Goal: Task Accomplishment & Management: Use online tool/utility

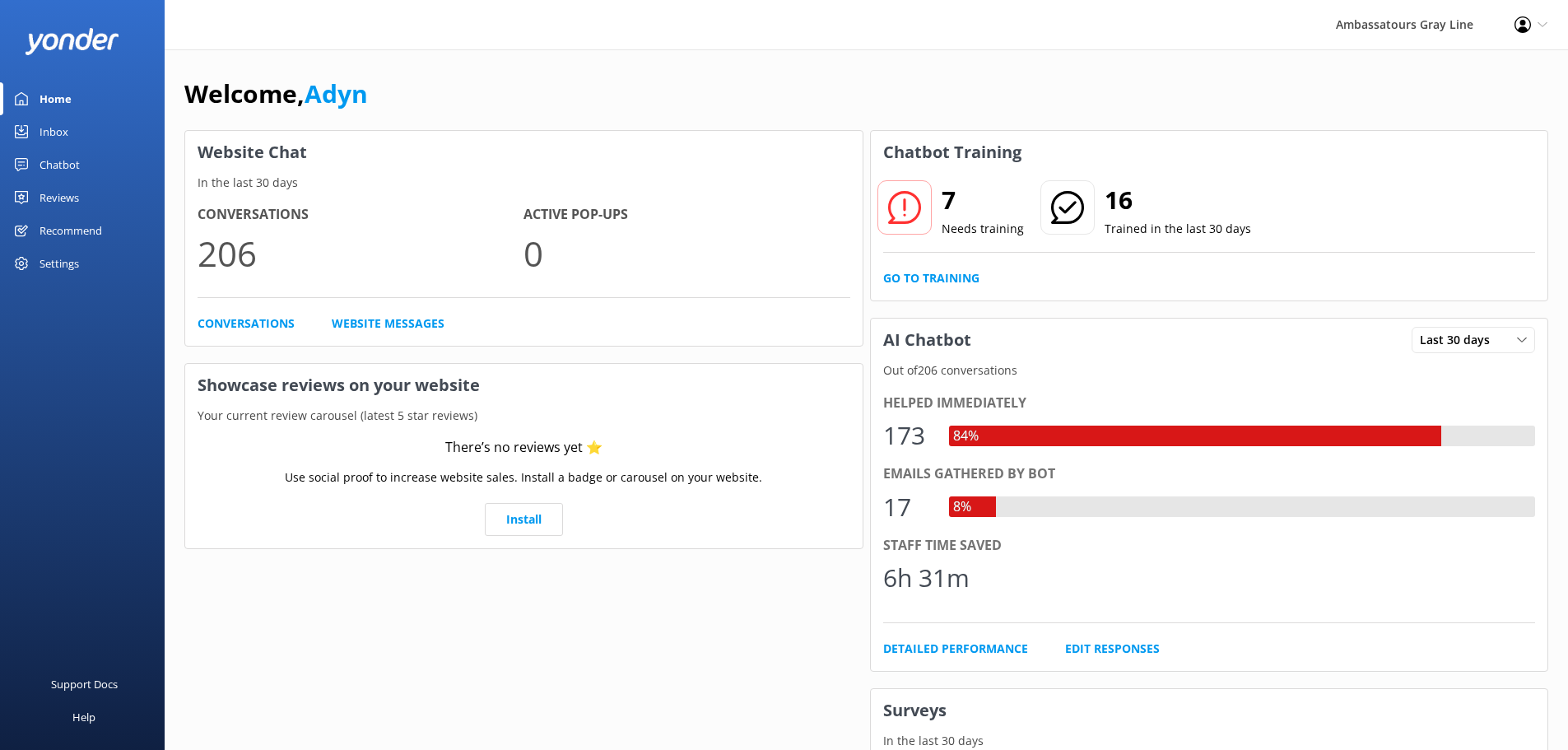
click at [61, 153] on div "Chatbot" at bounding box center [59, 165] width 40 height 33
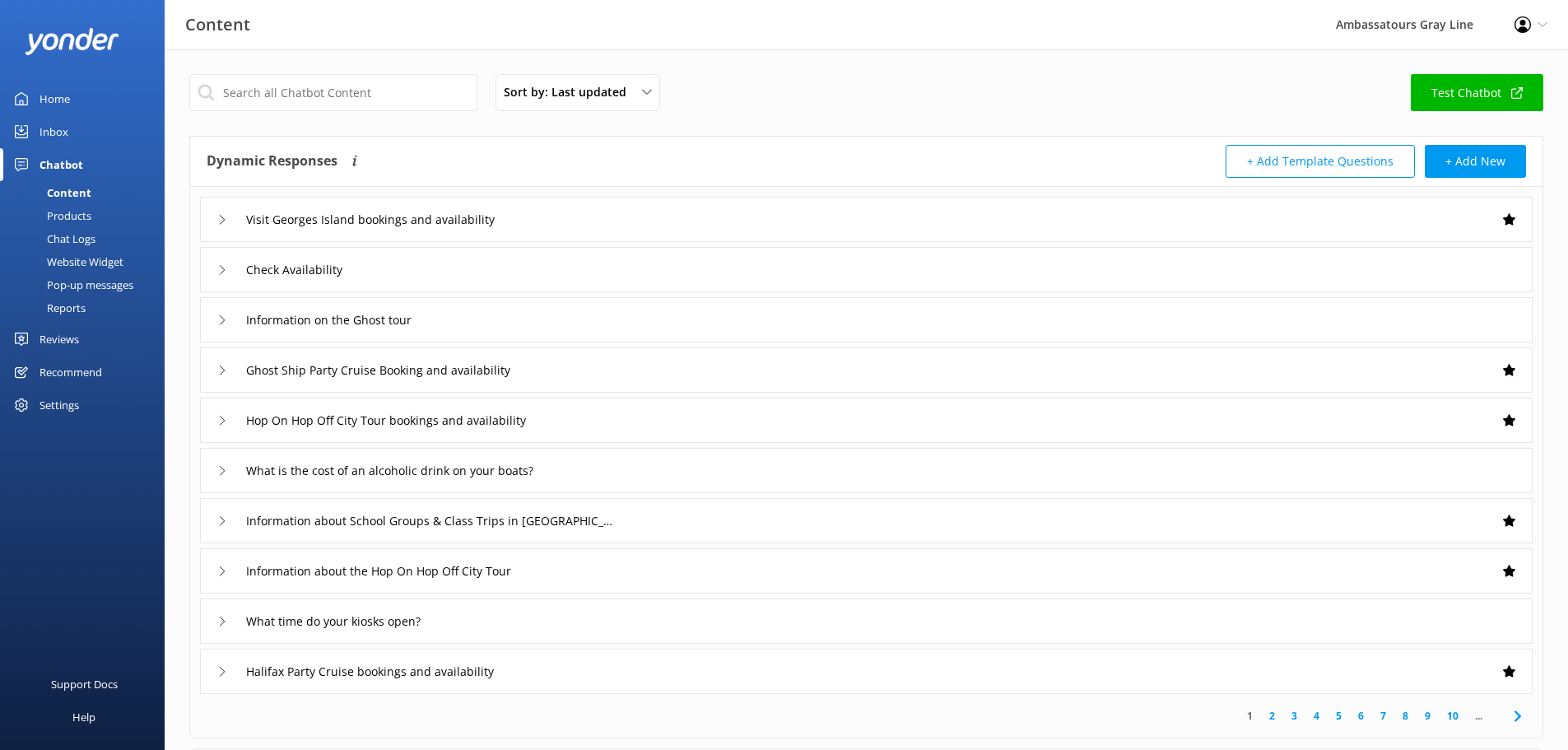
click at [84, 289] on div "Pop-up messages" at bounding box center [71, 285] width 123 height 23
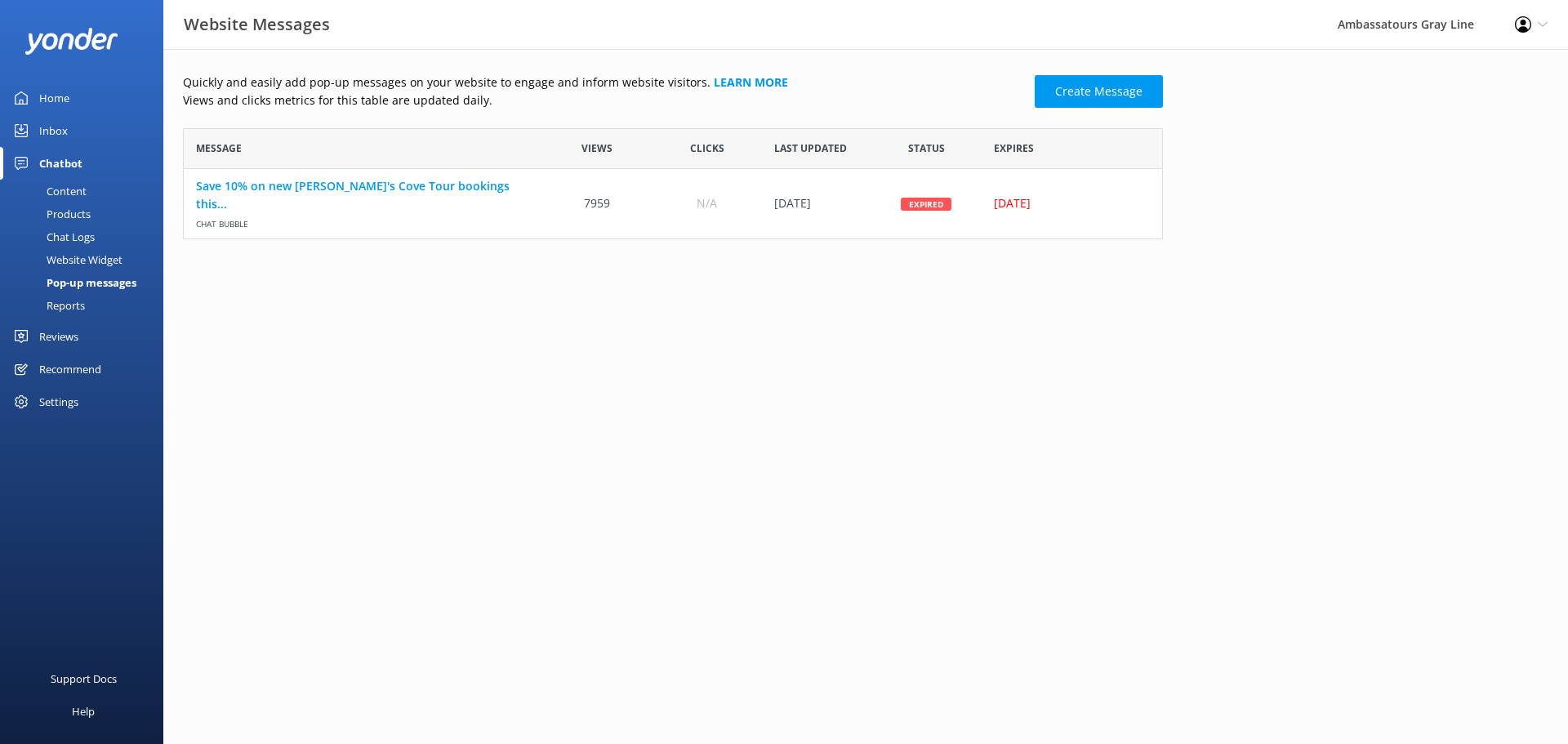
scroll to position [98, 968]
click at [1113, 95] on link "Create Message" at bounding box center [1099, 92] width 128 height 33
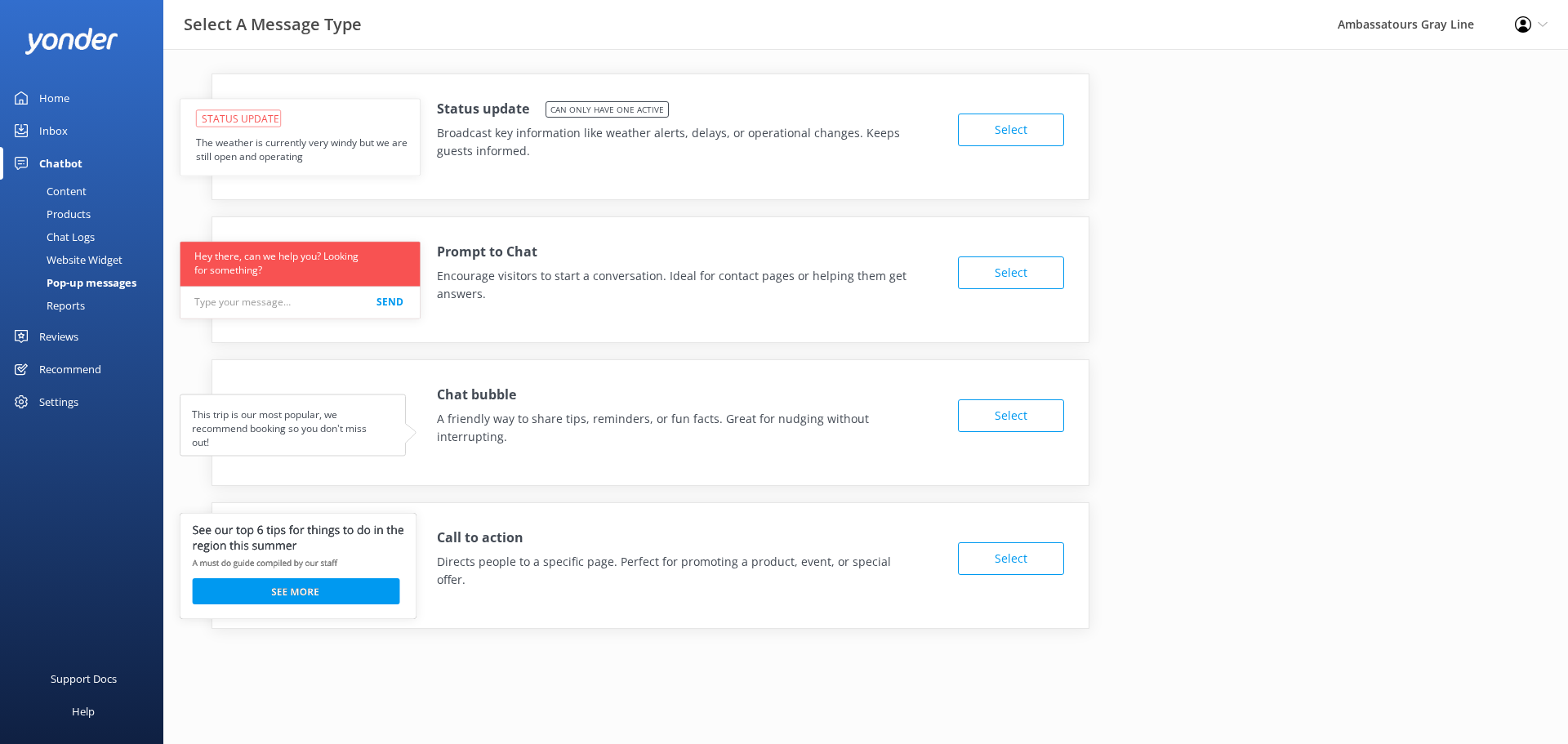
click at [1035, 132] on button "Select" at bounding box center [1010, 130] width 106 height 33
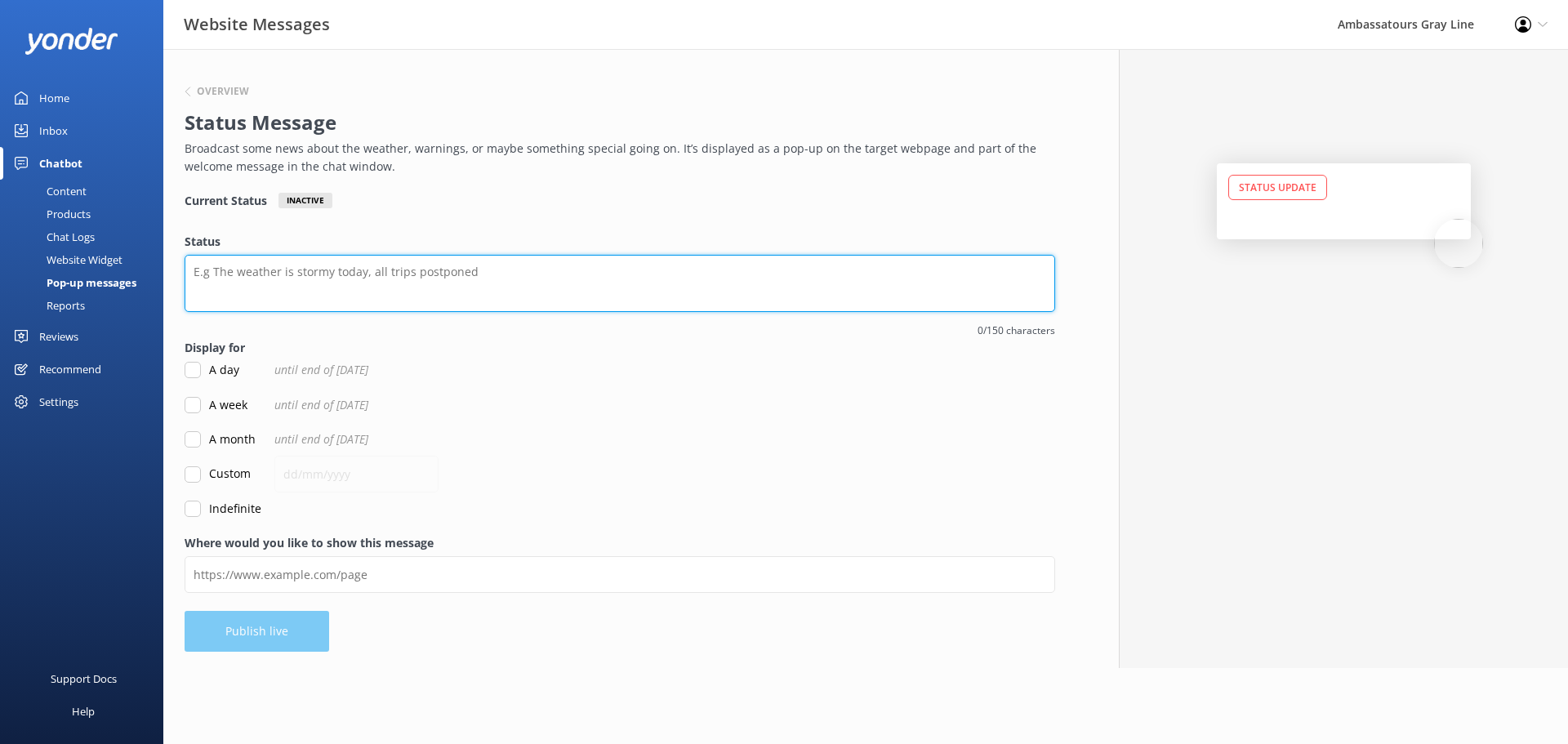
click at [373, 295] on textarea "Status" at bounding box center [620, 283] width 870 height 57
click at [532, 266] on textarea "[DATE] Sunset Cruise departing from Tall Ships Quay - [STREET_ADDRESS]" at bounding box center [620, 283] width 870 height 57
type textarea "[DATE] Sunset Cruise departing from Tall Ships Quay - [STREET_ADDRESS]"
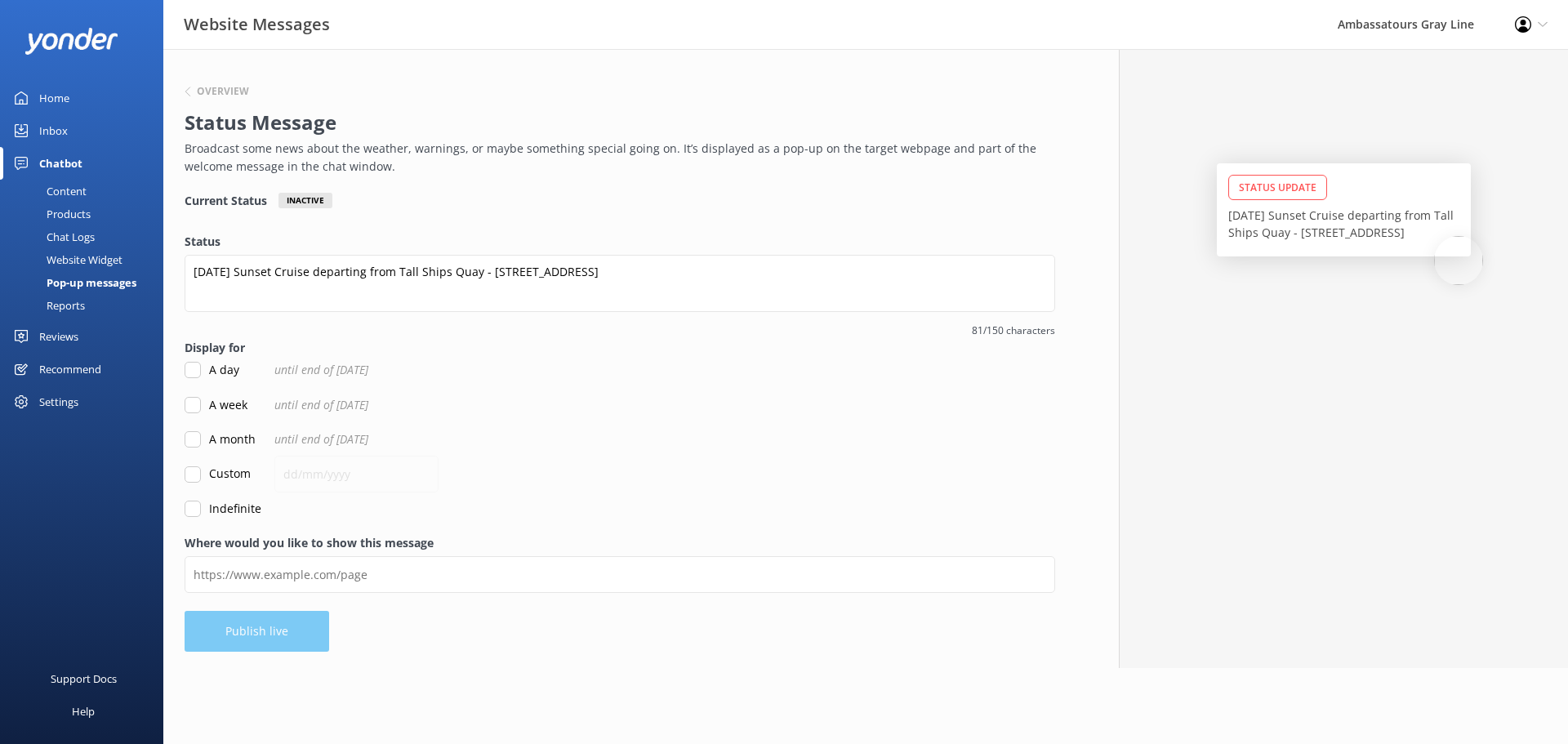
click at [207, 469] on label "Custom" at bounding box center [218, 474] width 66 height 18
click at [201, 469] on input "Custom" at bounding box center [193, 475] width 17 height 17
checkbox input "true"
click at [324, 476] on input "text" at bounding box center [356, 474] width 164 height 37
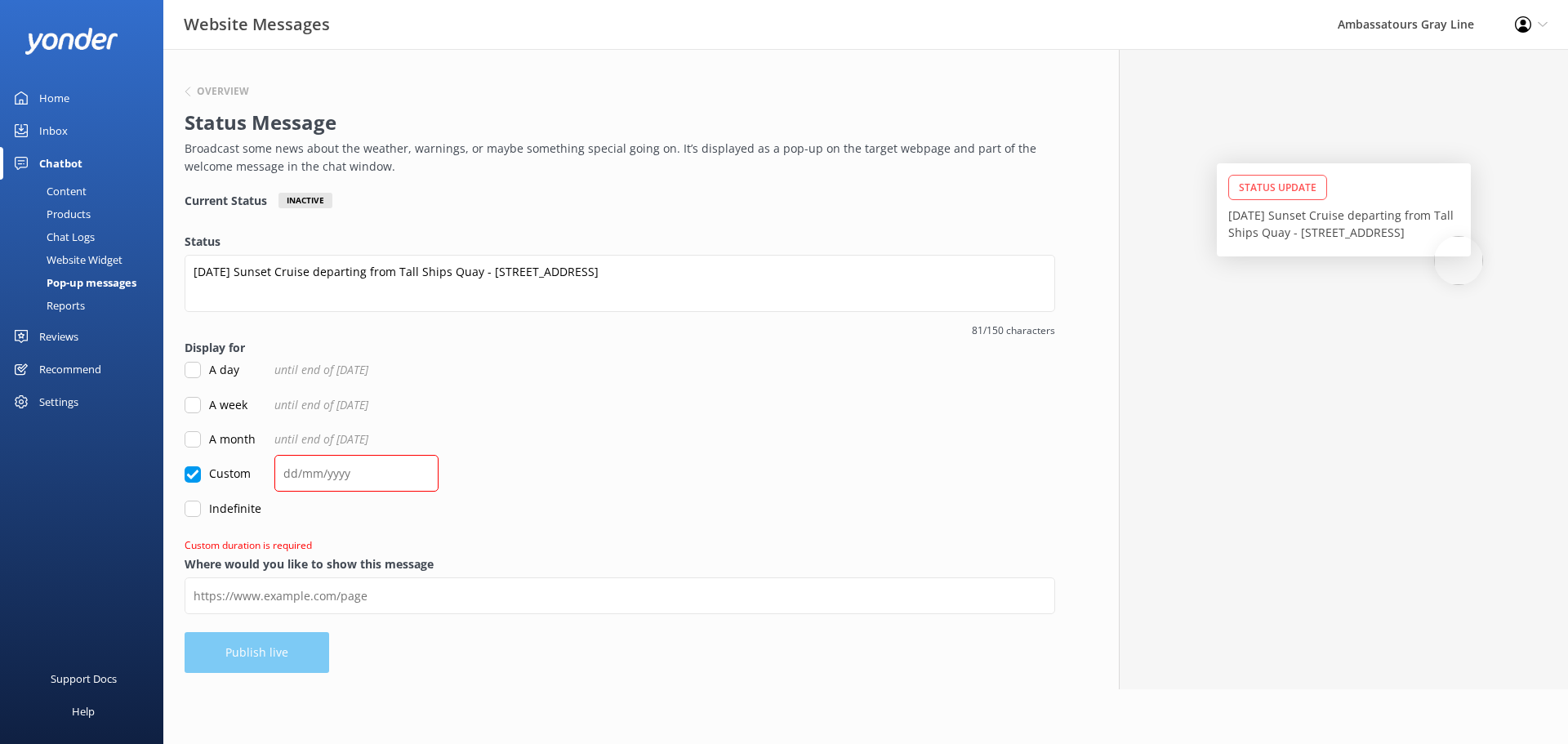
click at [316, 357] on label "Display for" at bounding box center [620, 348] width 870 height 18
click at [294, 475] on input "text" at bounding box center [356, 473] width 164 height 37
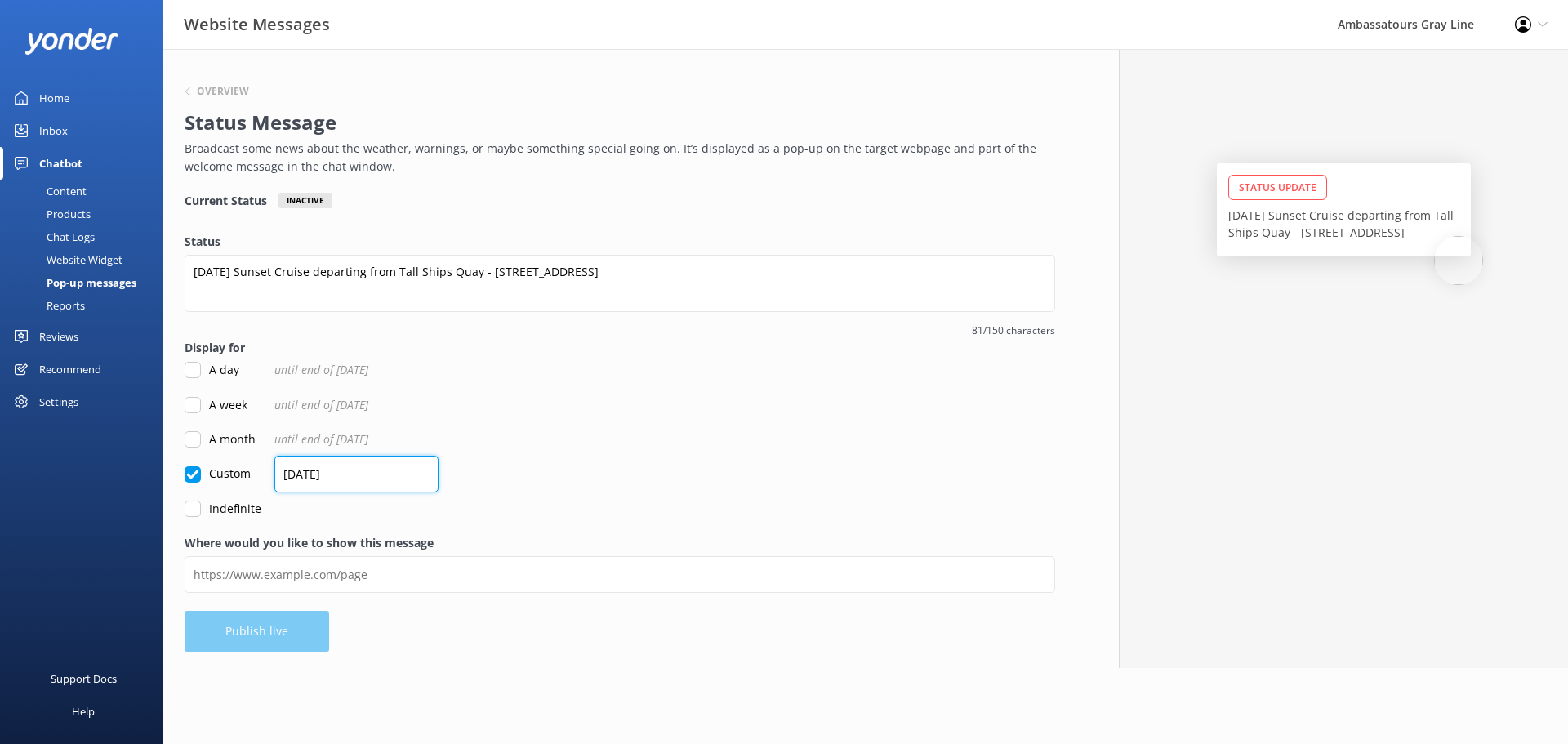
type input "[DATE]"
click at [197, 369] on input "A day" at bounding box center [193, 370] width 17 height 17
checkbox input "true"
checkbox input "false"
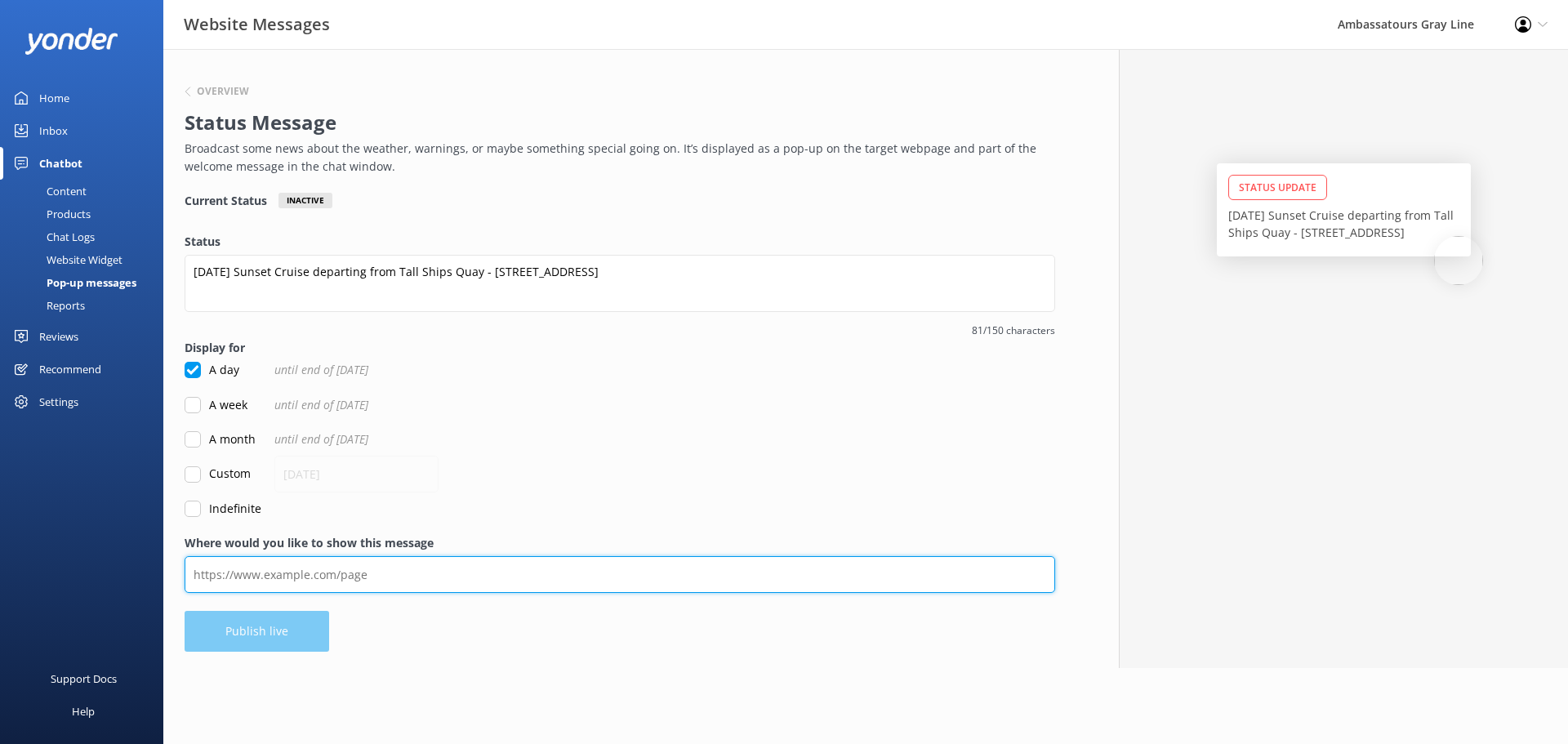
click at [367, 579] on input "Where would you like to show this message" at bounding box center [620, 574] width 870 height 37
type input "[URL][DOMAIN_NAME]"
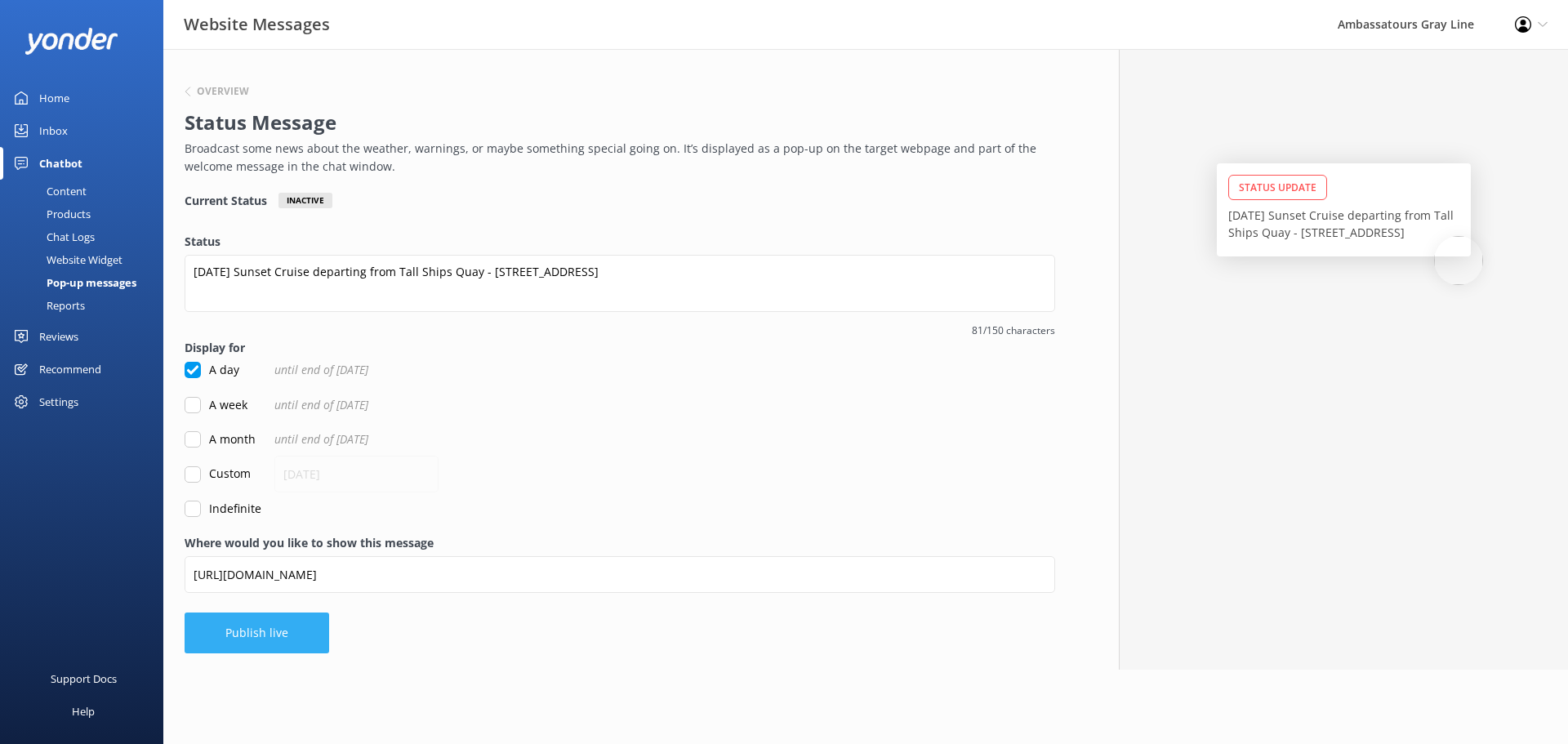
click at [272, 633] on button "Publish live" at bounding box center [257, 633] width 144 height 40
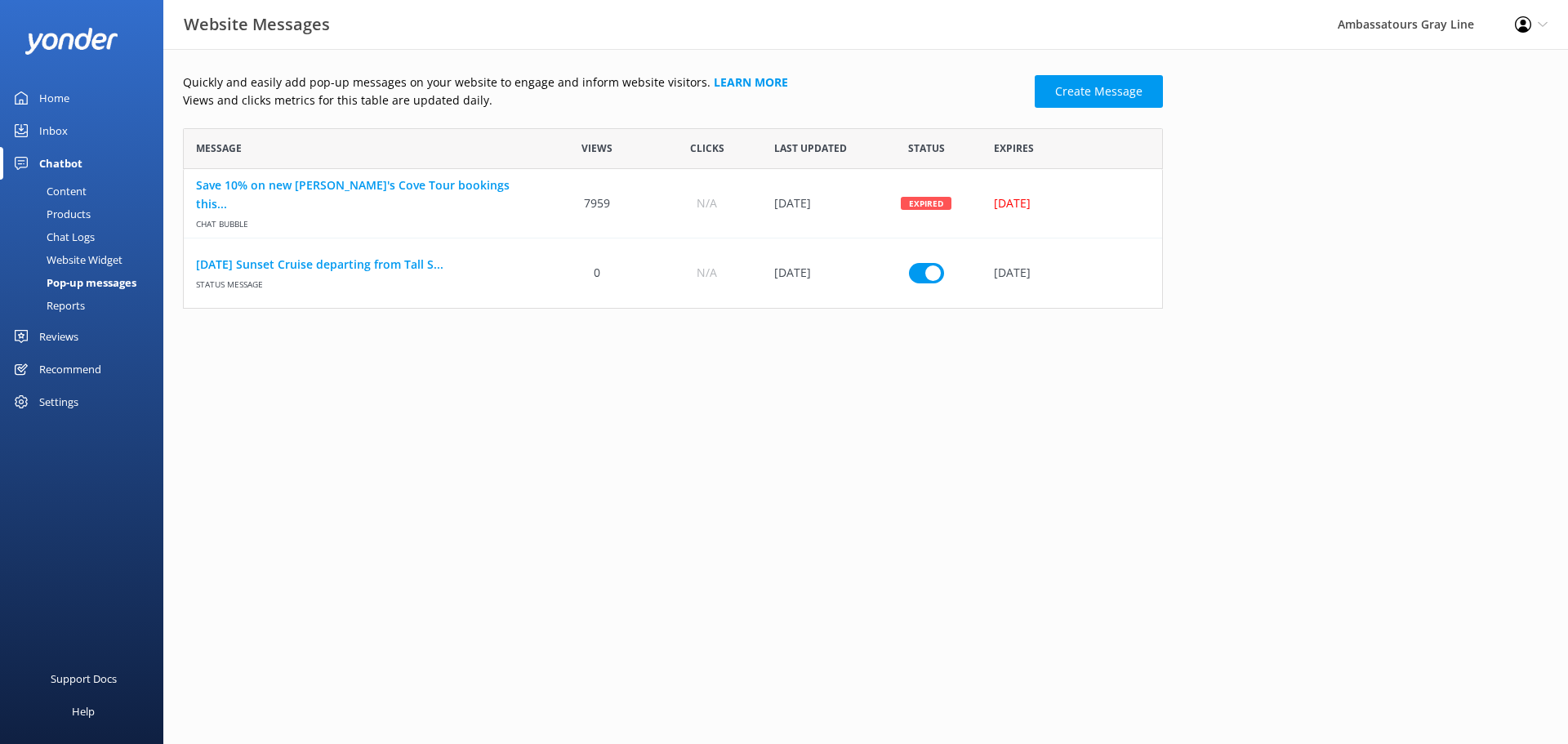
scroll to position [168, 968]
click at [75, 47] on img at bounding box center [72, 40] width 94 height 27
